Goal: Answer question/provide support

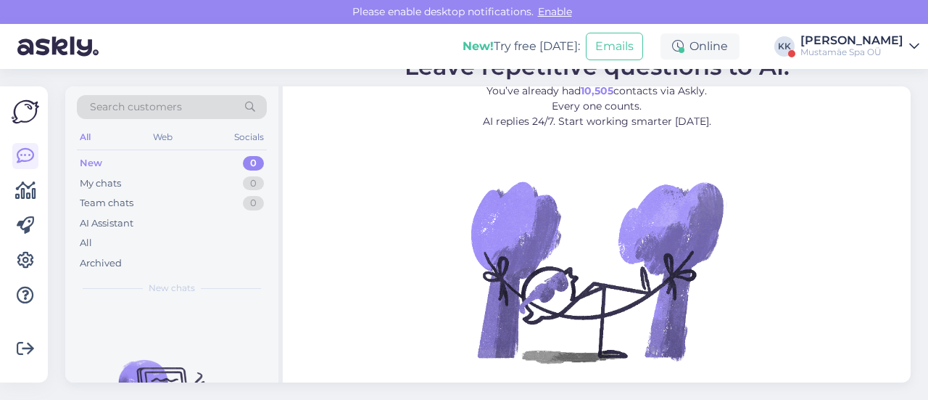
click at [868, 48] on div "Mustamäe Spa OÜ" at bounding box center [852, 52] width 103 height 12
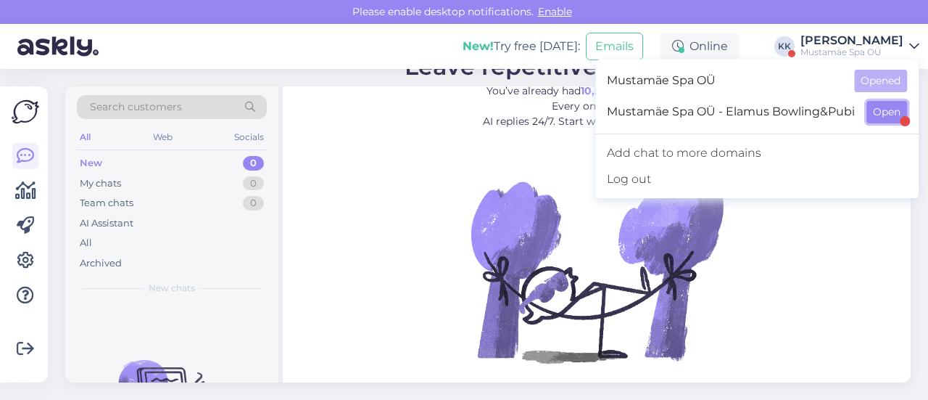
click at [881, 115] on button "Open" at bounding box center [887, 112] width 41 height 22
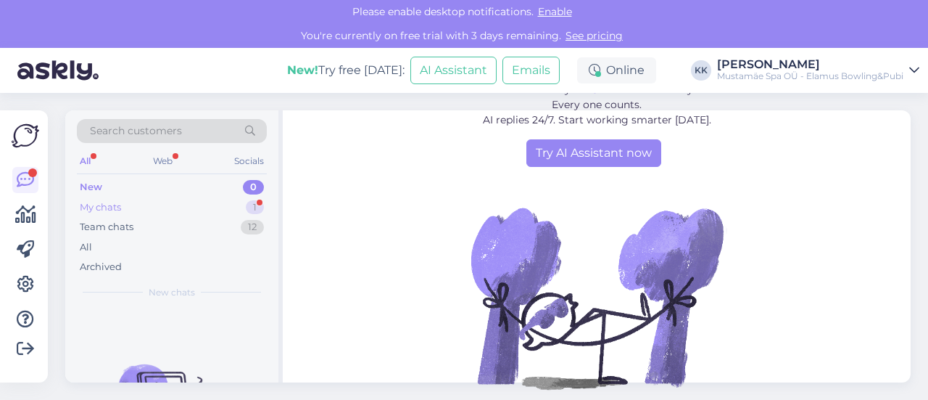
click at [100, 207] on div "My chats" at bounding box center [100, 207] width 41 height 15
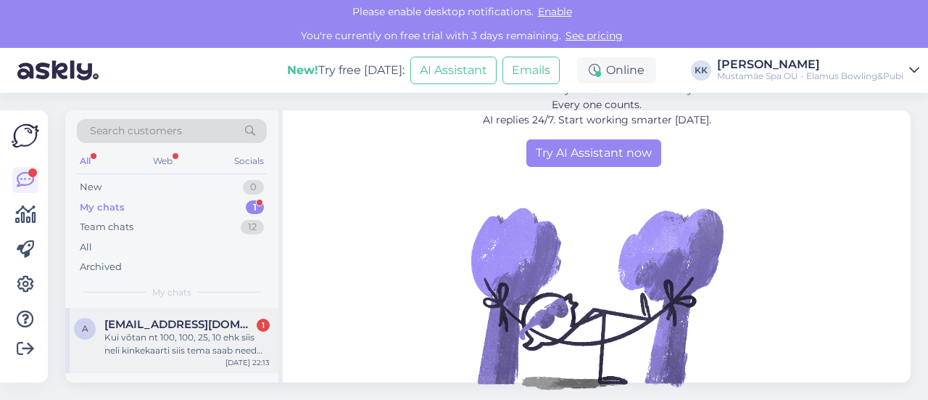
click at [136, 334] on div "Kui võtan nt 100, 100, 25, 10 ehk siis neli kinkekaarti siis tema saab need lii…" at bounding box center [186, 344] width 165 height 26
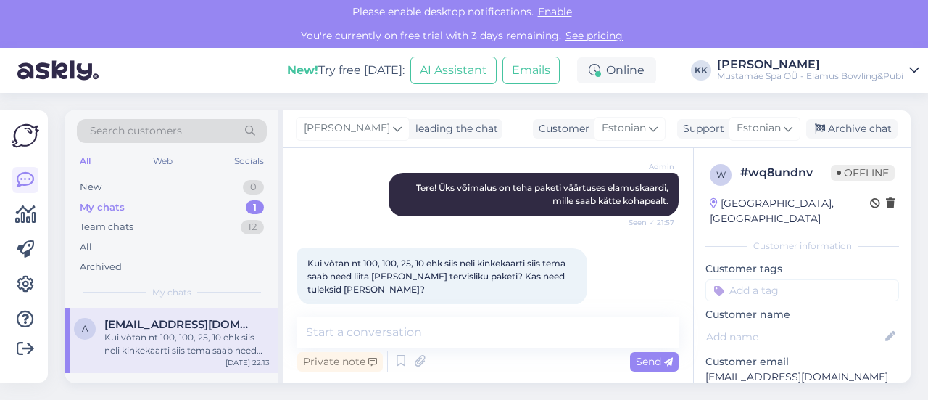
scroll to position [235, 0]
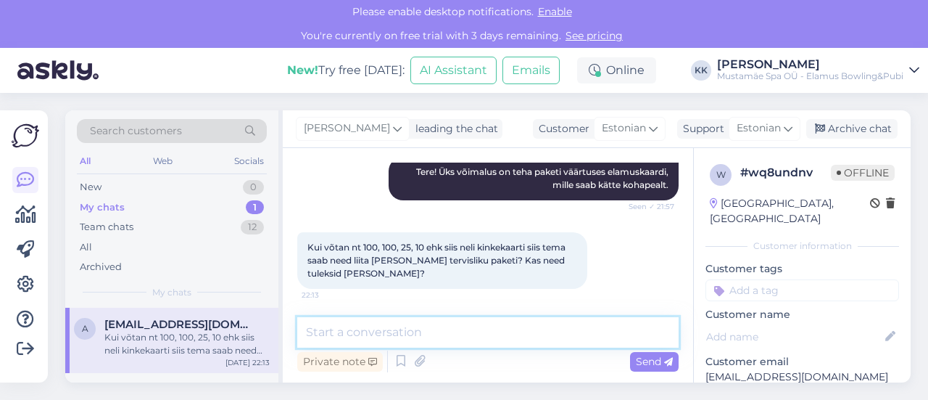
click at [415, 329] on textarea at bounding box center [488, 332] width 382 height 30
type textarea "T"
paste textarea "[URL][DOMAIN_NAME]"
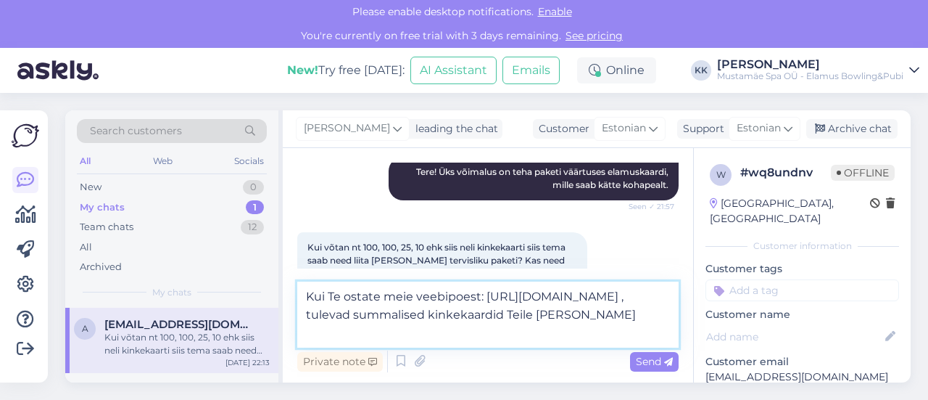
type textarea "Kui Te ostate meie veebipoest: https://elamusspa.ee/toode/elamuskaart-vali-summ…"
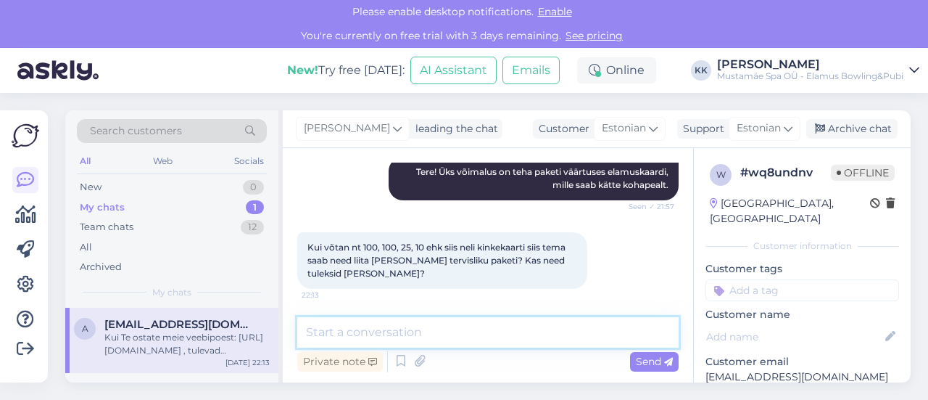
scroll to position [324, 0]
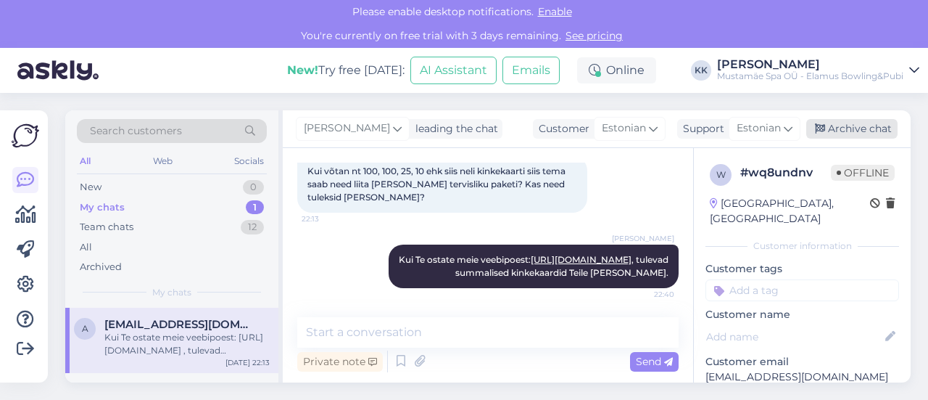
click at [842, 130] on div "Archive chat" at bounding box center [852, 129] width 91 height 20
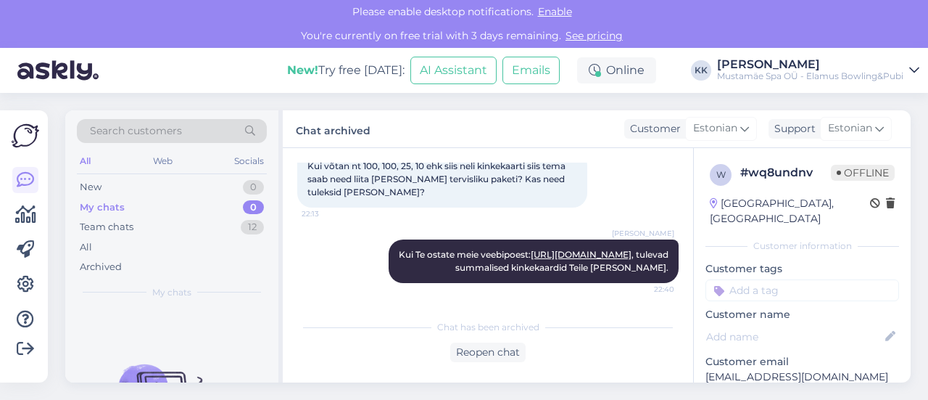
scroll to position [329, 0]
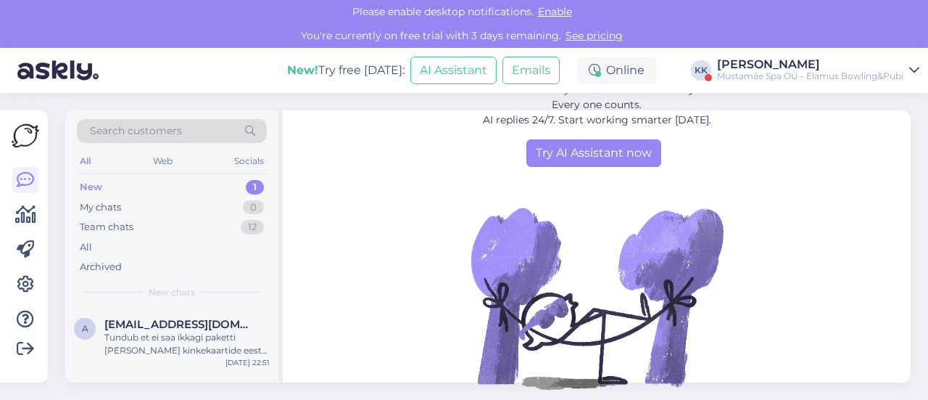
click at [811, 65] on div "[PERSON_NAME]" at bounding box center [810, 65] width 186 height 12
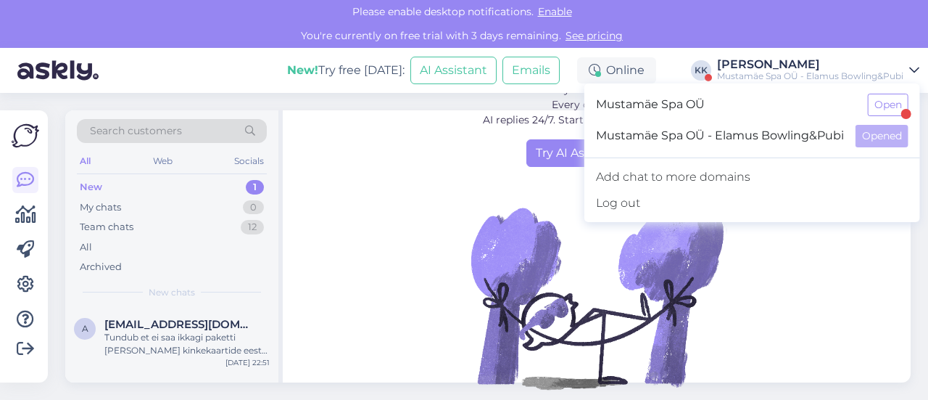
click at [59, 353] on div "Search customers All Web Socials New 1 My chats 0 Team chats 12 All Archived Ne…" at bounding box center [493, 246] width 872 height 307
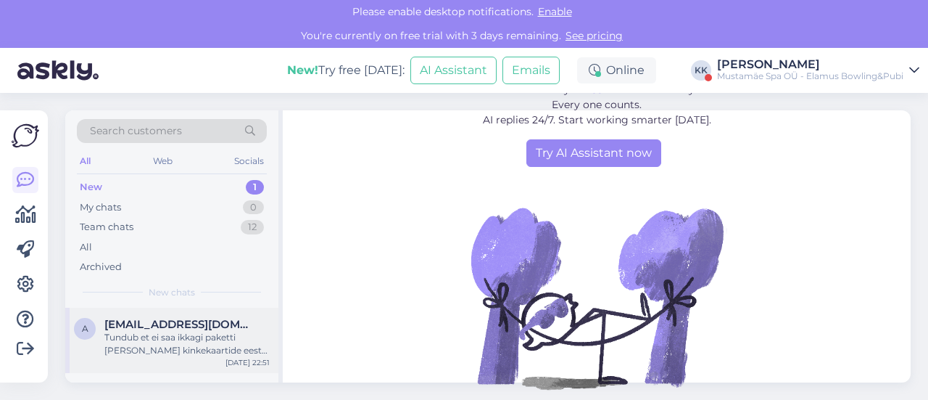
click at [149, 336] on div "Tundub et ei saa ikkagi paketti [PERSON_NAME] kinkekaartide eest kui toitlustus…" at bounding box center [186, 344] width 165 height 26
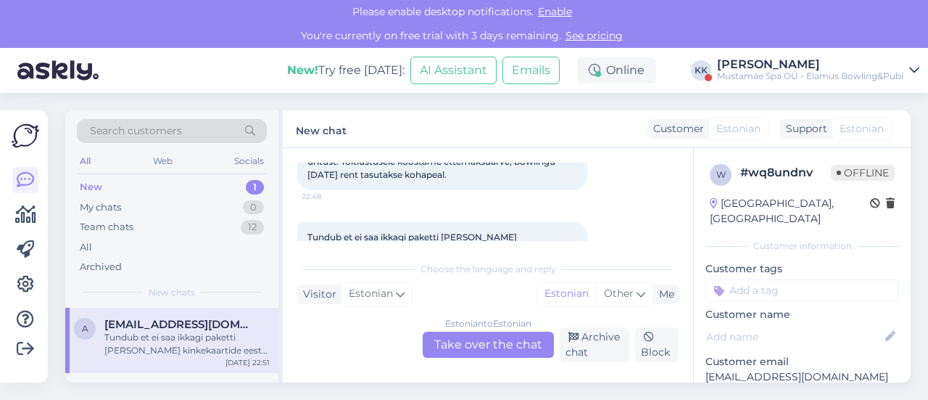
scroll to position [478, 0]
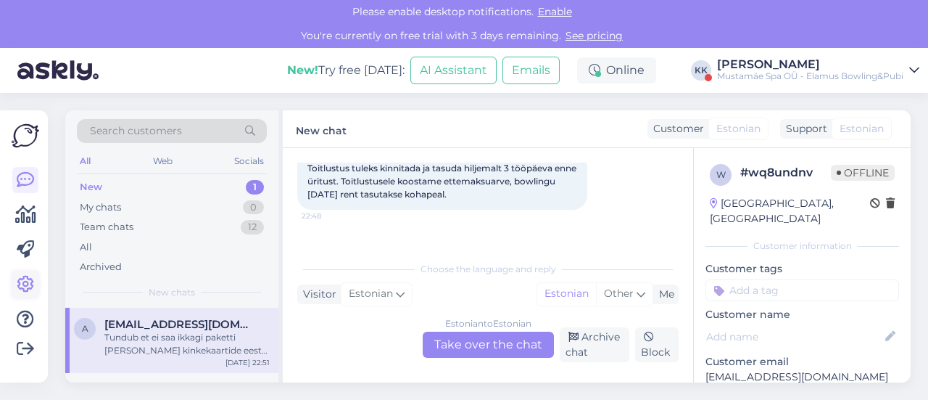
click at [21, 283] on icon at bounding box center [25, 284] width 17 height 17
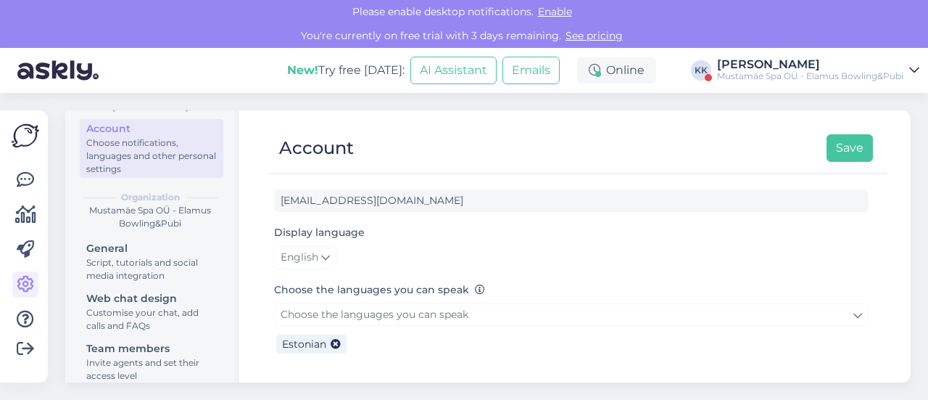
scroll to position [194, 0]
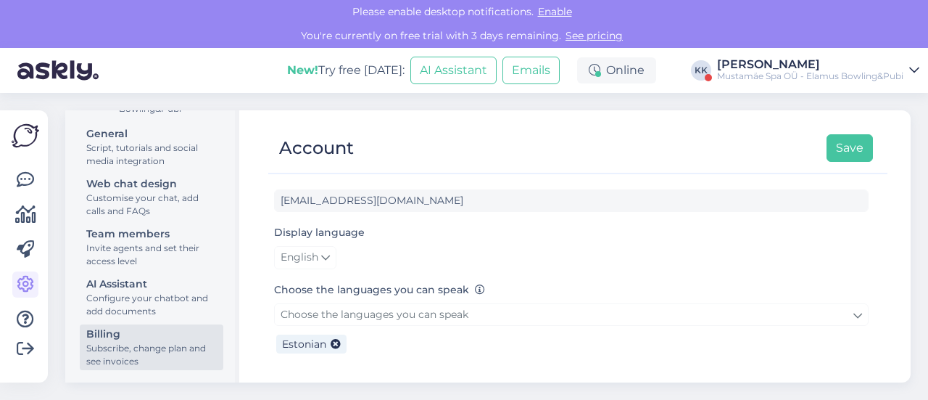
click at [143, 355] on div "Subscribe, change plan and see invoices" at bounding box center [151, 355] width 131 height 26
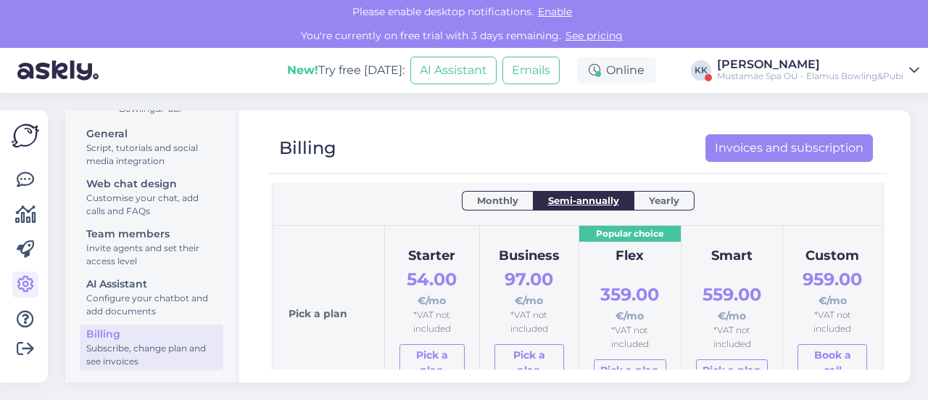
scroll to position [145, 0]
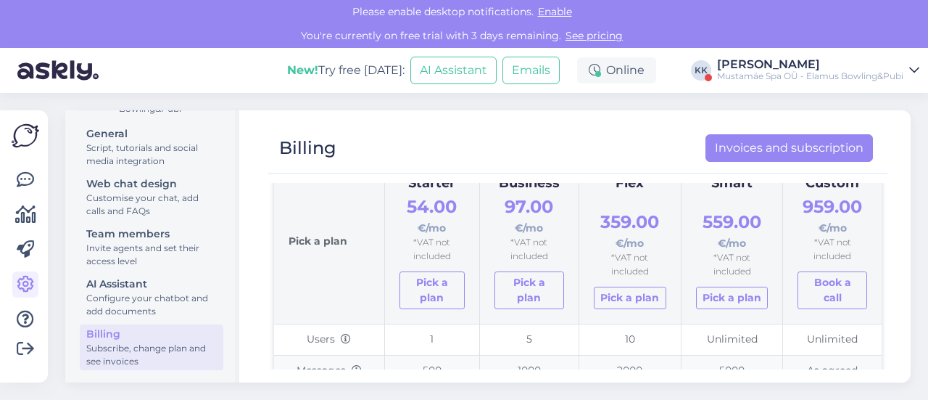
click at [898, 60] on div "[PERSON_NAME]" at bounding box center [810, 65] width 186 height 12
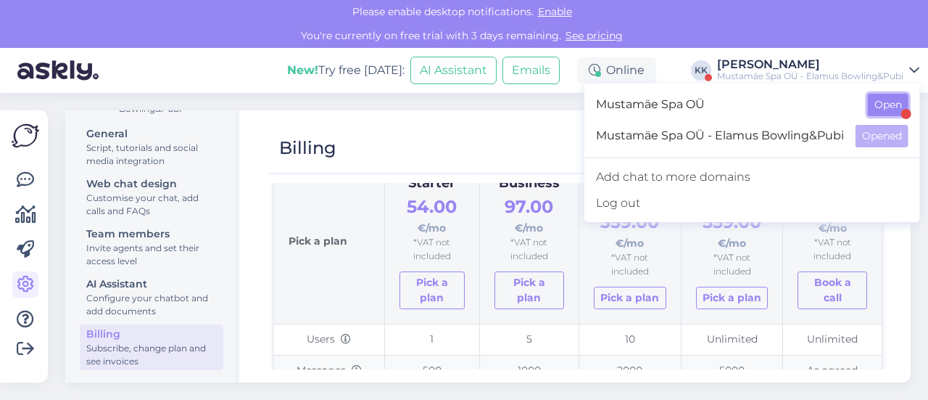
click at [886, 105] on button "Open" at bounding box center [888, 105] width 41 height 22
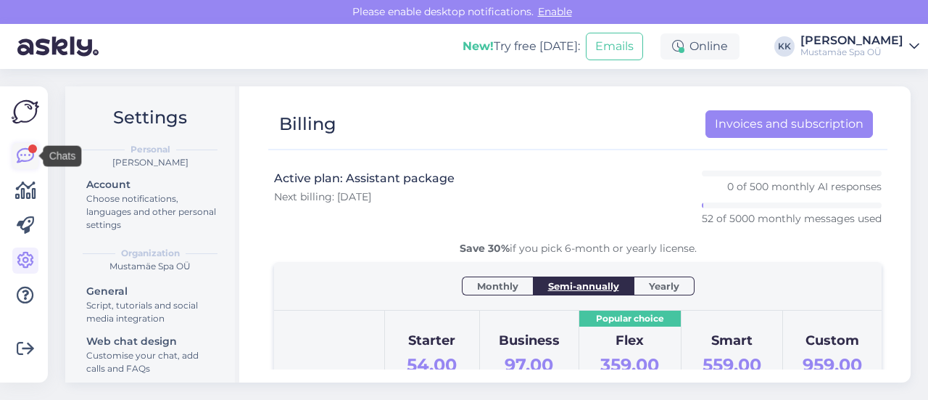
click at [21, 152] on icon at bounding box center [25, 155] width 17 height 17
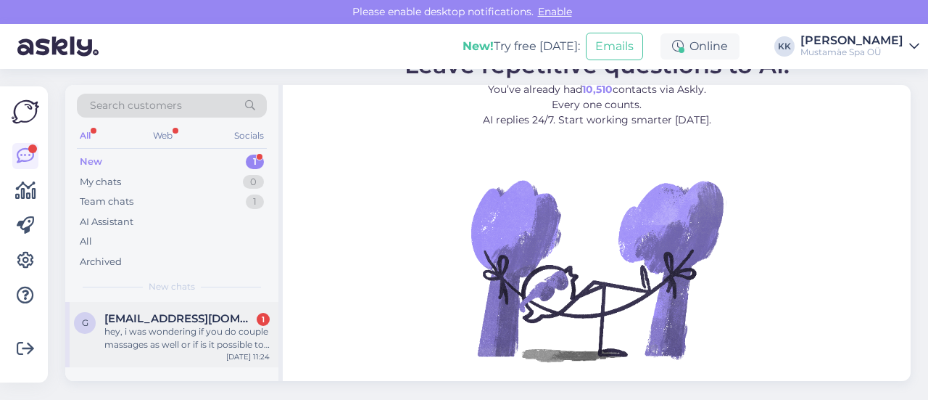
click at [200, 346] on div "hey, i was wondering if you do couple massages as well or if is it possible to …" at bounding box center [186, 338] width 165 height 26
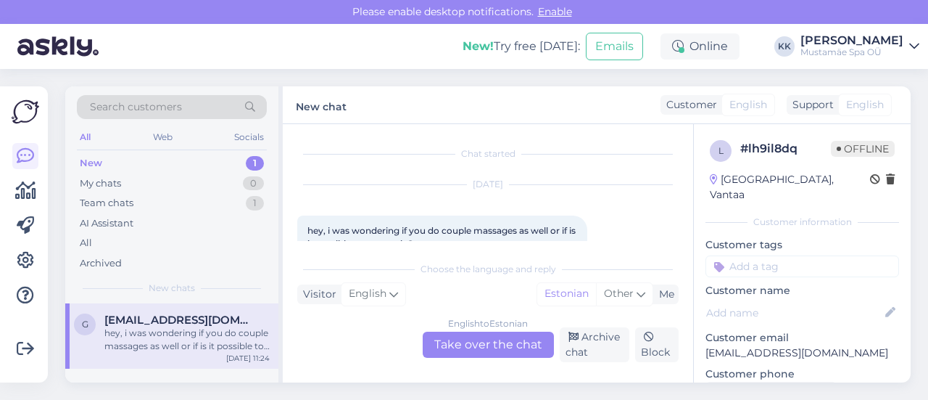
scroll to position [30, 0]
